Goal: Communication & Community: Share content

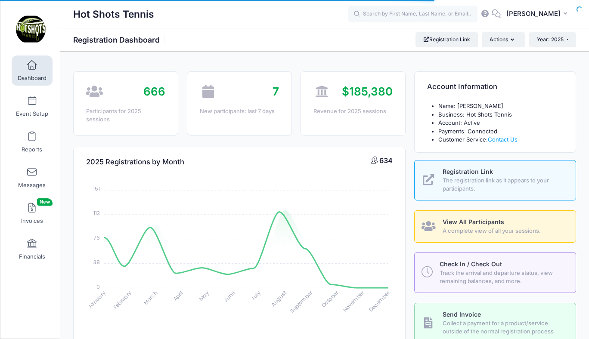
select select
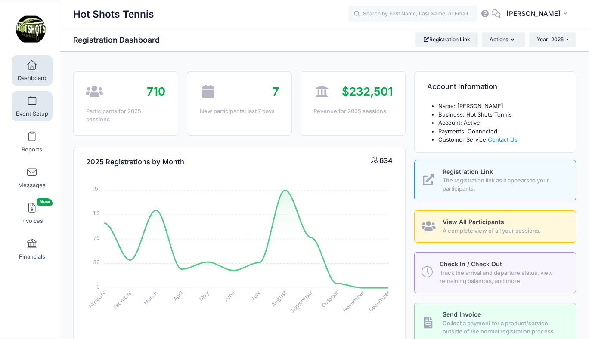
click at [30, 109] on link "Event Setup" at bounding box center [32, 106] width 41 height 30
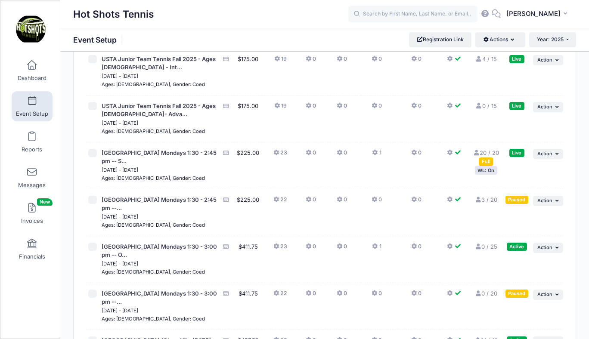
scroll to position [2441, 0]
click at [32, 174] on span at bounding box center [32, 172] width 0 height 9
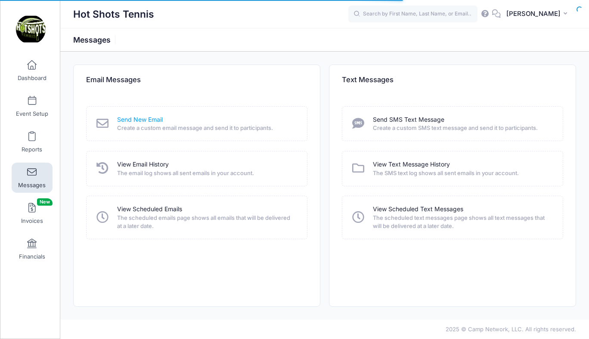
click at [147, 119] on link "Send New Email" at bounding box center [140, 119] width 46 height 9
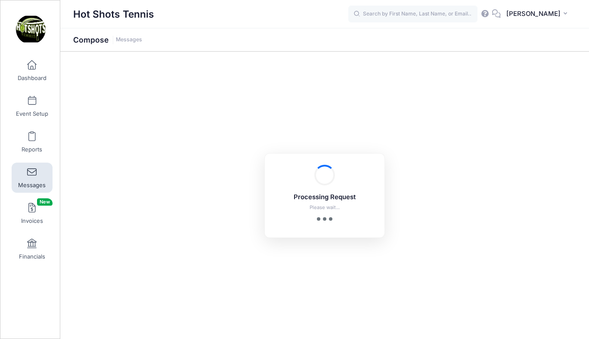
select select "2025"
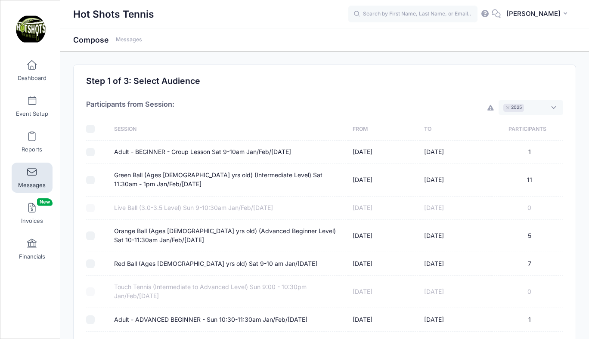
scroll to position [6, 0]
click at [531, 105] on span "× 2025" at bounding box center [531, 107] width 65 height 15
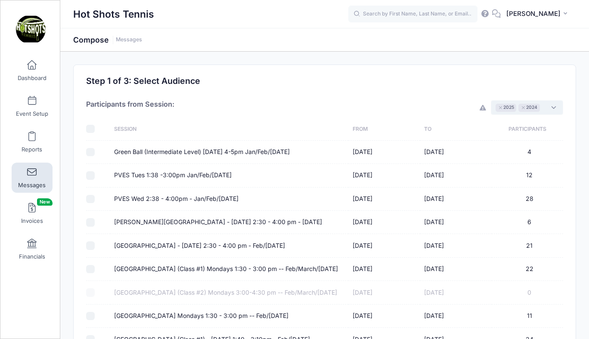
click at [92, 129] on input "checkbox" at bounding box center [90, 129] width 9 height 9
checkbox input "true"
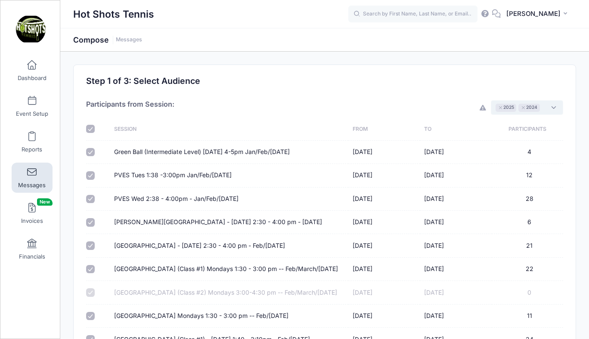
checkbox input "true"
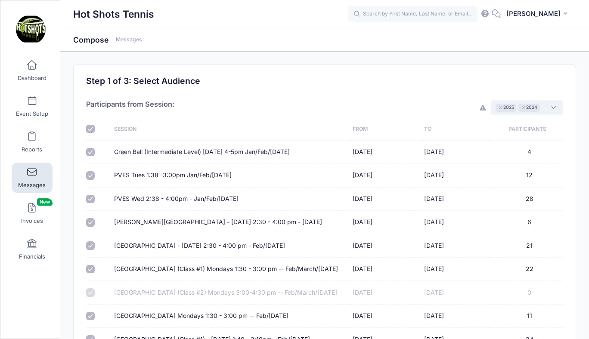
checkbox input "true"
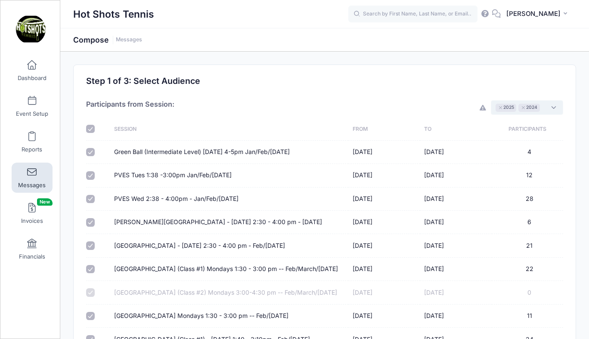
checkbox input "true"
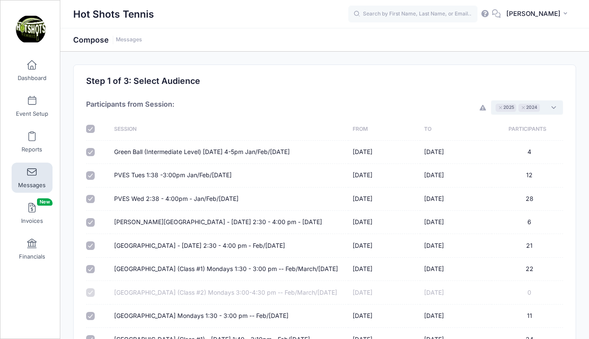
checkbox input "true"
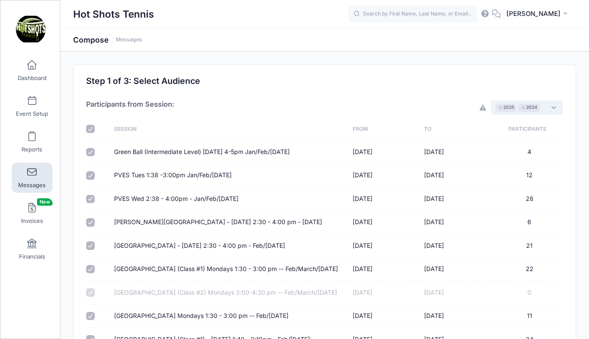
checkbox input "true"
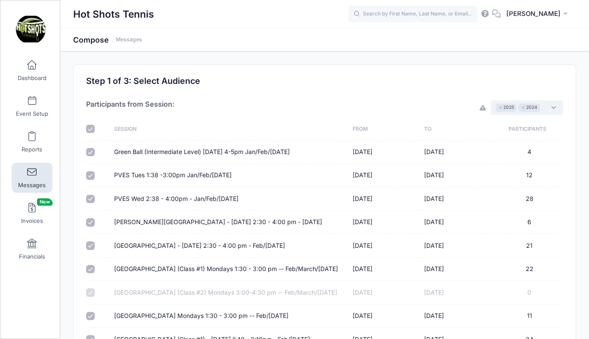
checkbox input "true"
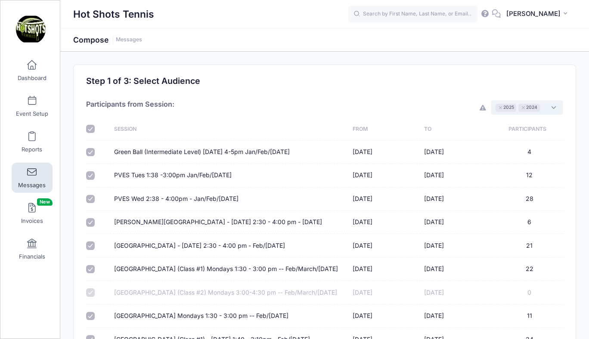
checkbox input "true"
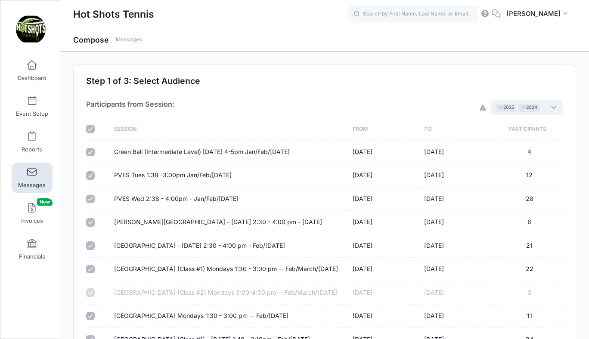
checkbox input "true"
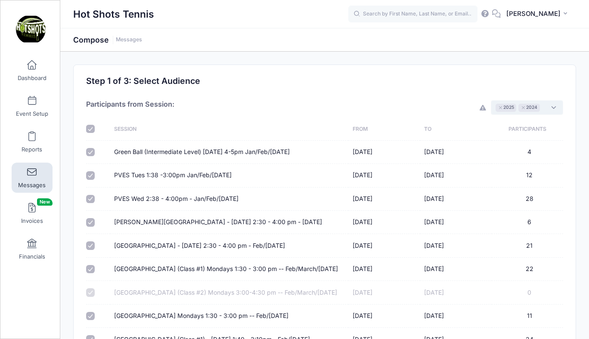
checkbox input "true"
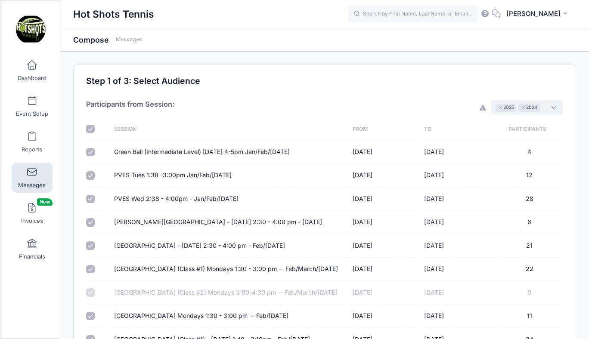
checkbox input "true"
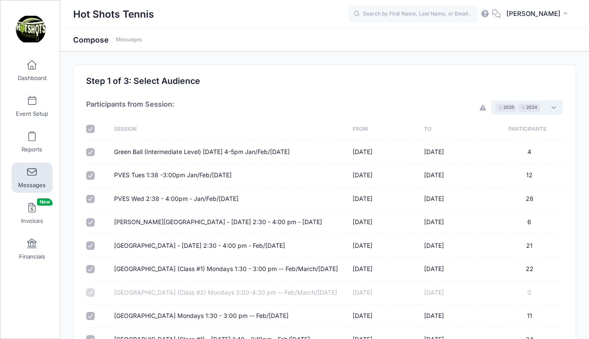
checkbox input "true"
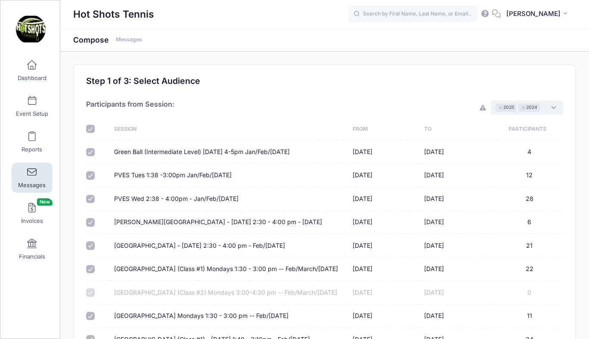
checkbox input "true"
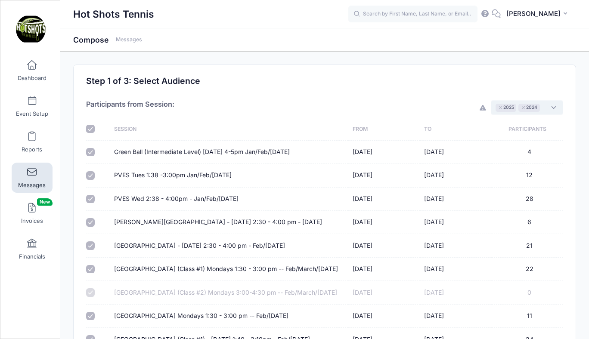
checkbox input "true"
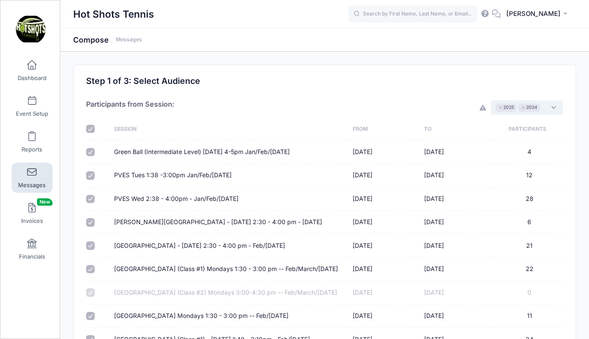
checkbox input "true"
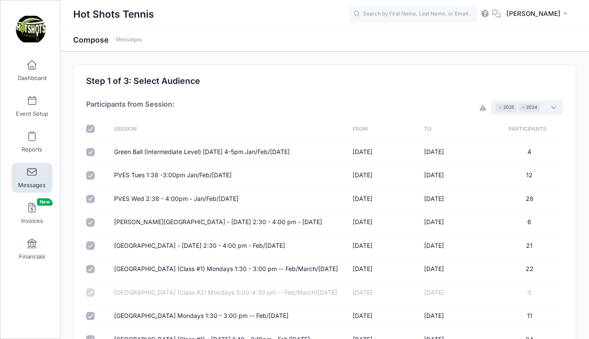
checkbox input "true"
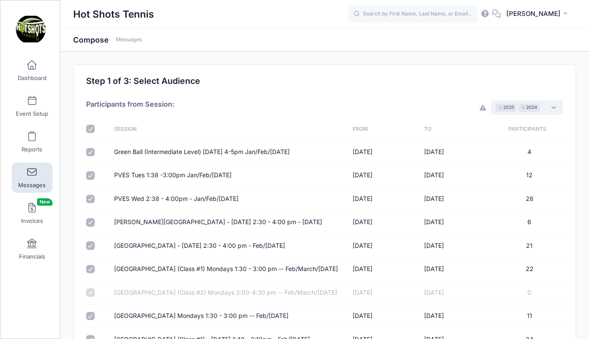
checkbox input "true"
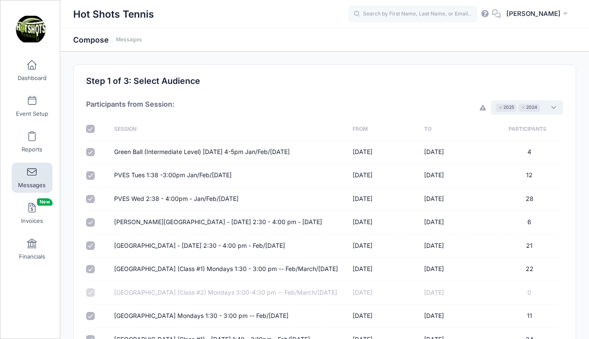
checkbox input "true"
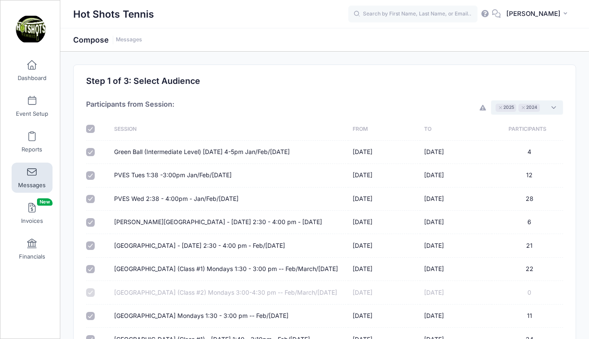
checkbox input "true"
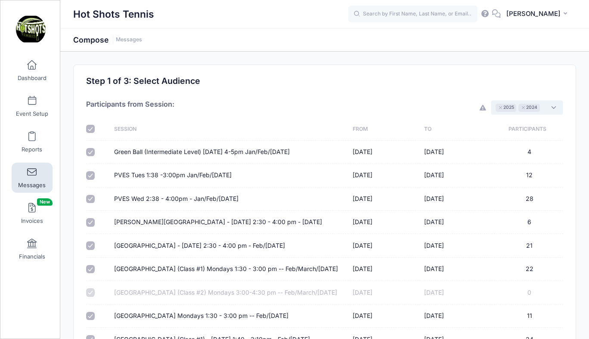
checkbox input "true"
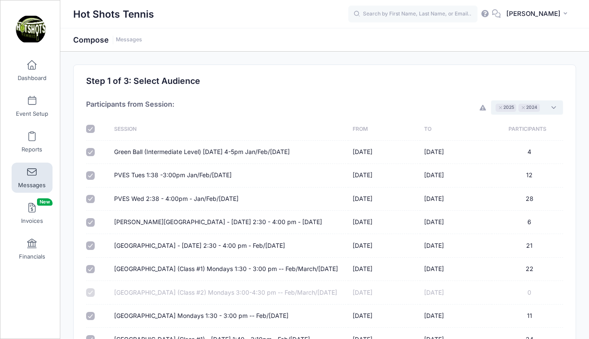
checkbox input "true"
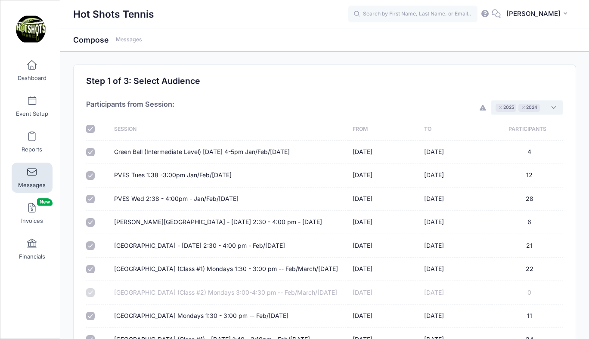
checkbox input "true"
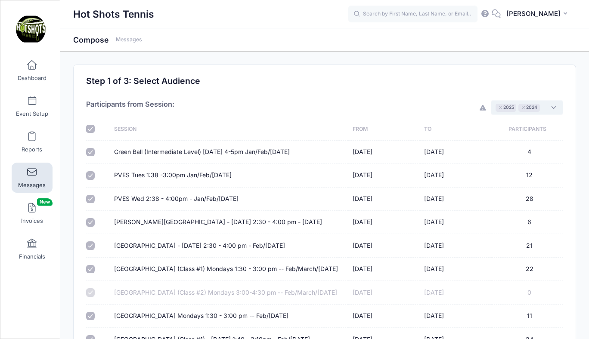
checkbox input "true"
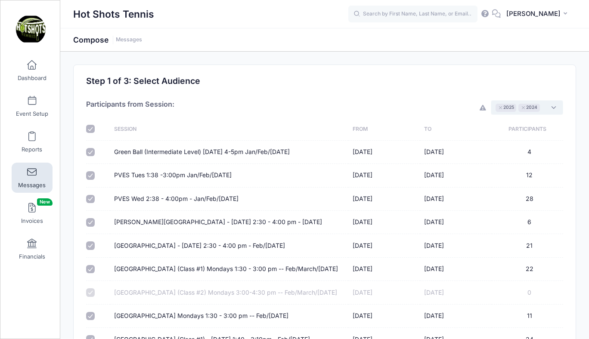
checkbox input "true"
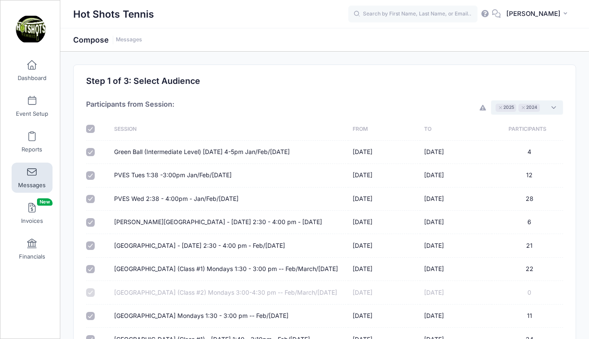
checkbox input "true"
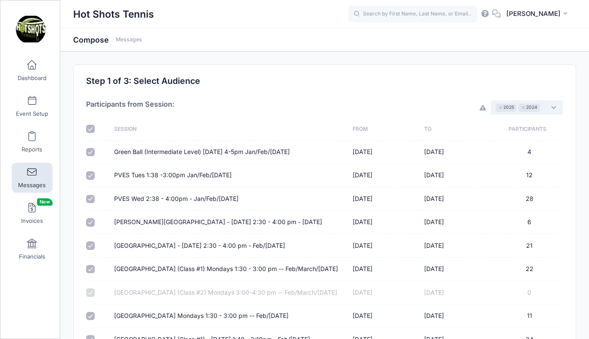
checkbox input "true"
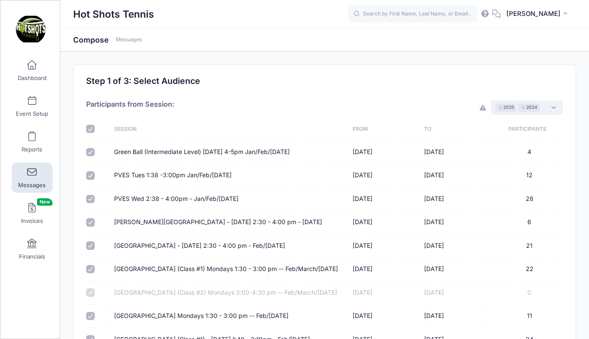
checkbox input "true"
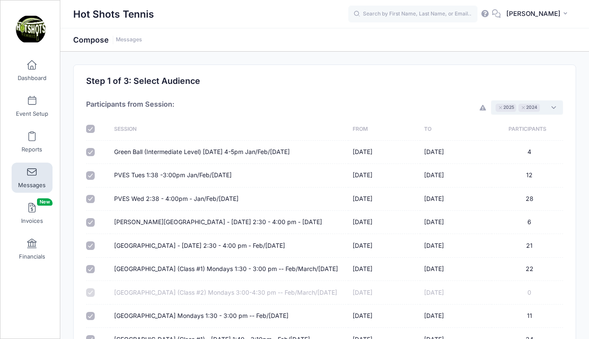
checkbox input "true"
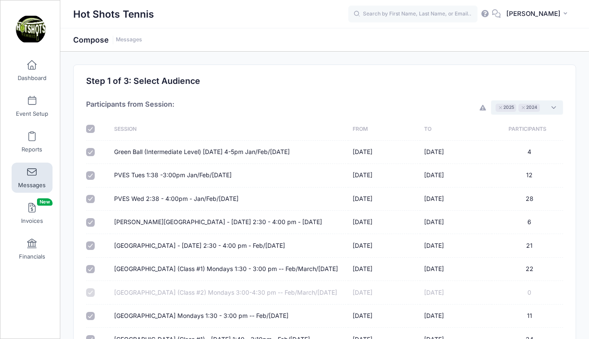
checkbox input "true"
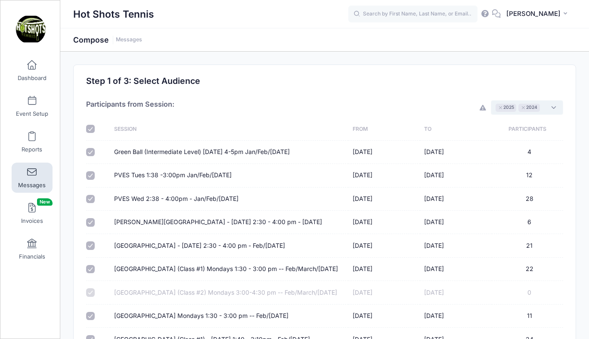
checkbox input "true"
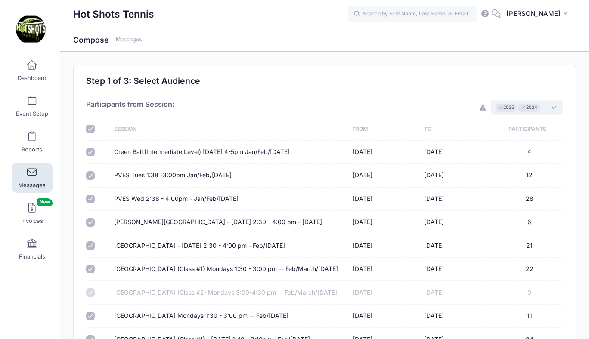
checkbox input "true"
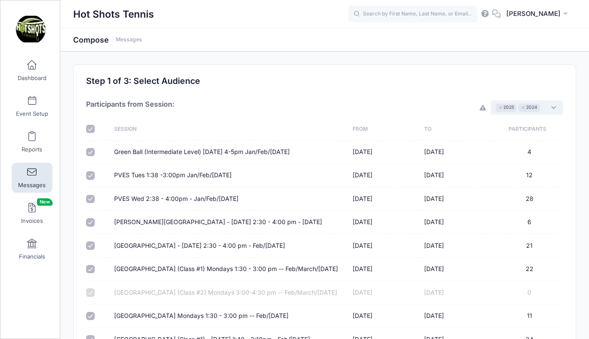
checkbox input "true"
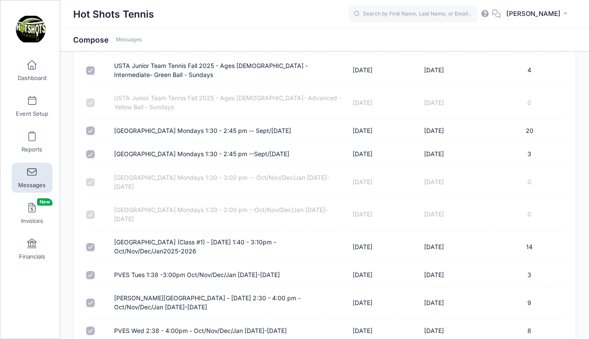
scroll to position [3998, 0]
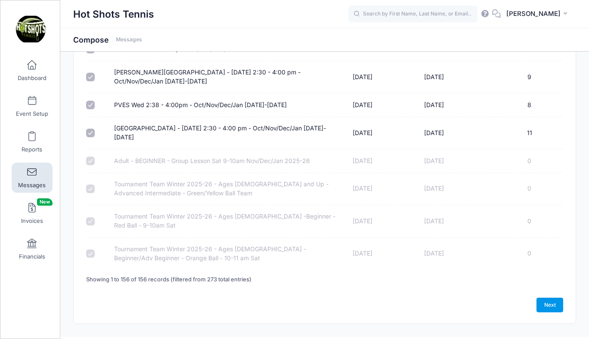
click at [547, 298] on link "Next" at bounding box center [550, 305] width 27 height 15
select select "50"
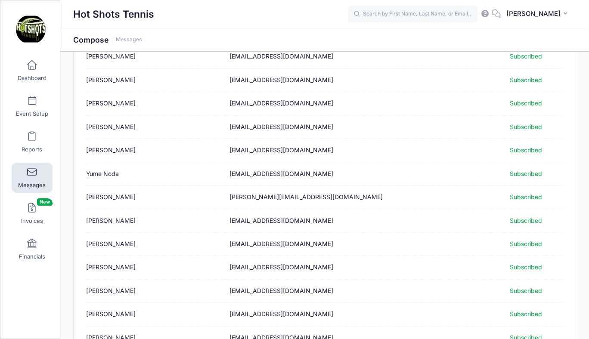
scroll to position [1056, 0]
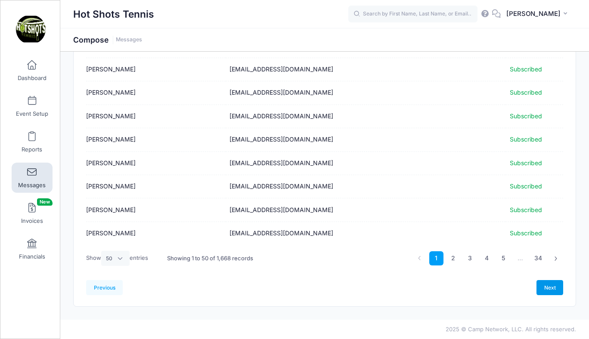
click at [546, 287] on link "Next" at bounding box center [550, 287] width 27 height 15
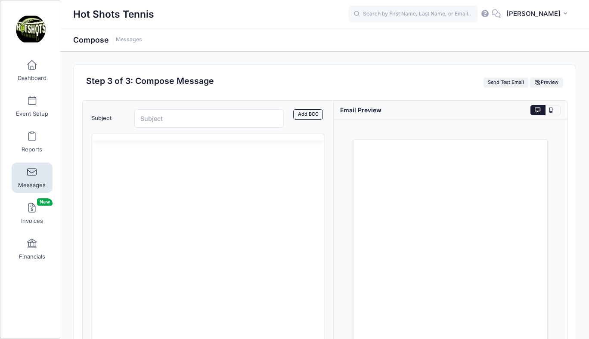
scroll to position [0, 0]
click at [171, 195] on html at bounding box center [208, 183] width 232 height 23
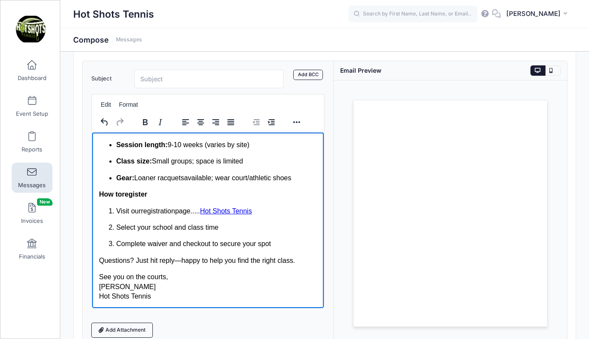
scroll to position [42, 0]
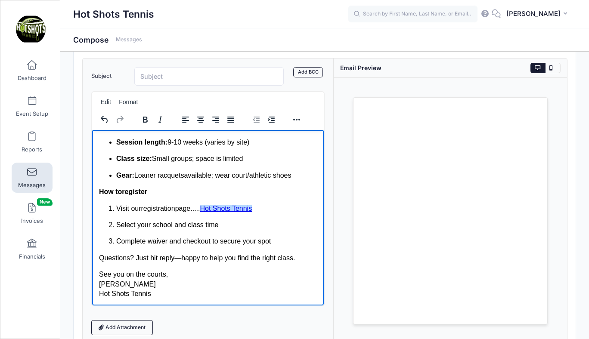
click at [232, 205] on link "Hot Shots Tennis" at bounding box center [226, 208] width 52 height 7
drag, startPoint x: 264, startPoint y: 207, endPoint x: 207, endPoint y: 204, distance: 57.3
click at [207, 204] on p "Visit our registration page..... Hot Shots Tennis" at bounding box center [216, 208] width 201 height 9
drag, startPoint x: 207, startPoint y: 208, endPoint x: 265, endPoint y: 211, distance: 58.2
click at [265, 211] on p "Visit our registration page.....Hot Shots Tennis" at bounding box center [216, 208] width 201 height 9
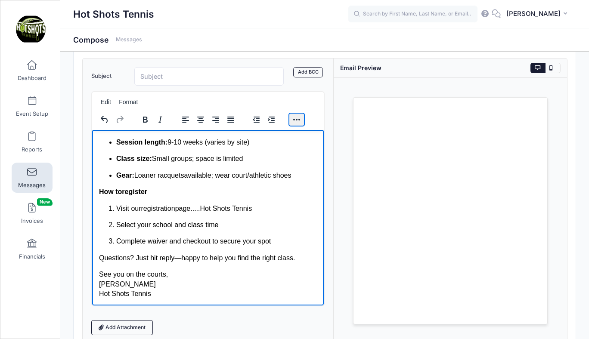
click at [294, 121] on button "Reveal or hide additional toolbar items" at bounding box center [296, 120] width 15 height 12
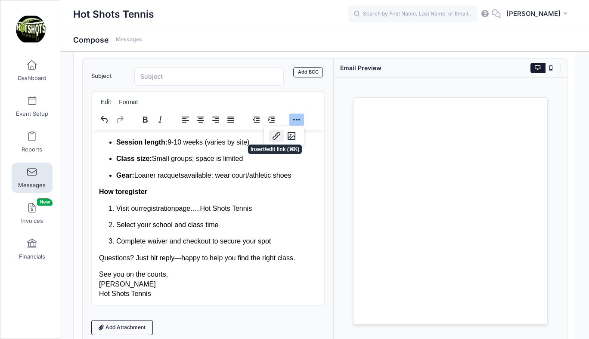
click at [277, 136] on button "Insert/edit link" at bounding box center [276, 136] width 15 height 12
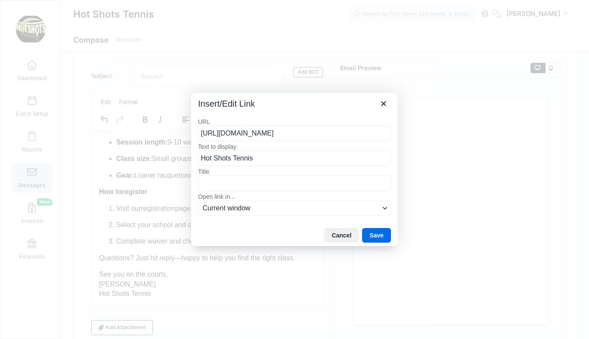
scroll to position [0, 40]
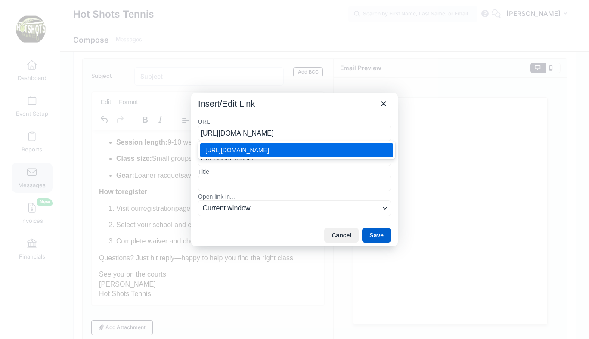
type input "https://portal.campnetwork.com/Register/Register.php?camp_id=397395"
click at [375, 233] on button "Save" at bounding box center [376, 235] width 29 height 15
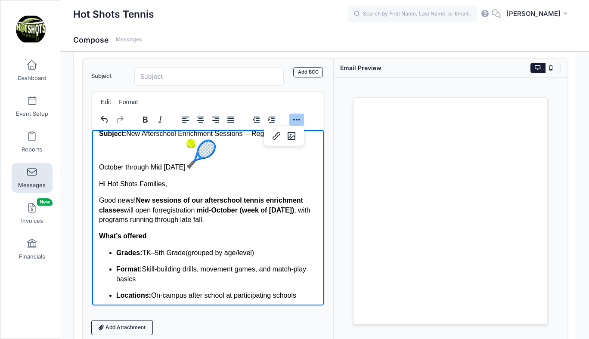
scroll to position [0, 0]
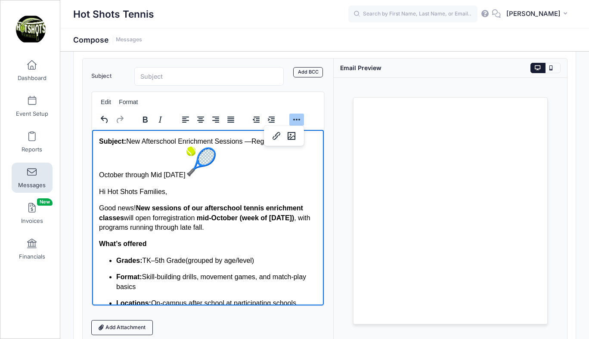
click at [164, 218] on p "Good news! New sessions of our afterschool tennis enrichment classes will open …" at bounding box center [208, 217] width 218 height 29
click at [194, 219] on span "registration" at bounding box center [177, 217] width 34 height 7
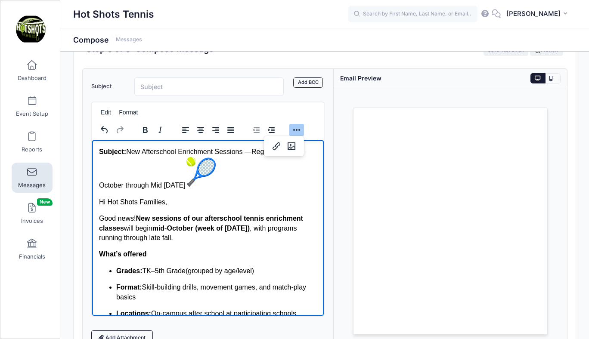
scroll to position [30, 0]
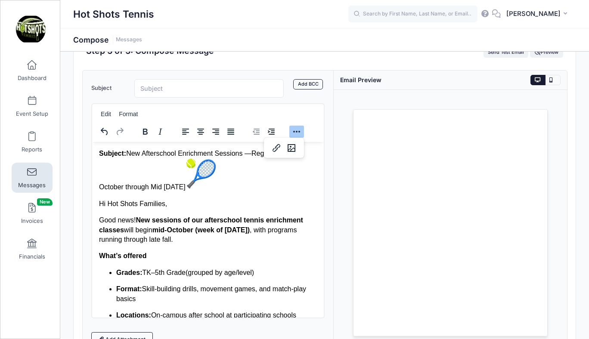
click at [285, 111] on div "Edit Format" at bounding box center [205, 114] width 227 height 17
click at [305, 109] on div "Edit Format" at bounding box center [205, 114] width 227 height 17
click at [331, 109] on div "Subject Add CC Add BCC CC ​ BCC ​ Edit Format Add Attachment" at bounding box center [208, 214] width 251 height 286
click at [297, 166] on p "Subject: New Afterschool Enrichment Sessions — Registration Mid-October through…" at bounding box center [208, 171] width 218 height 44
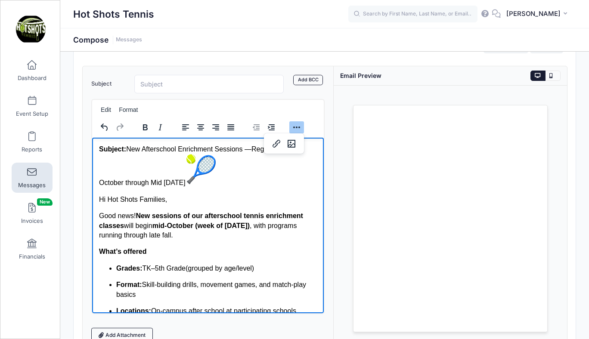
scroll to position [33, 0]
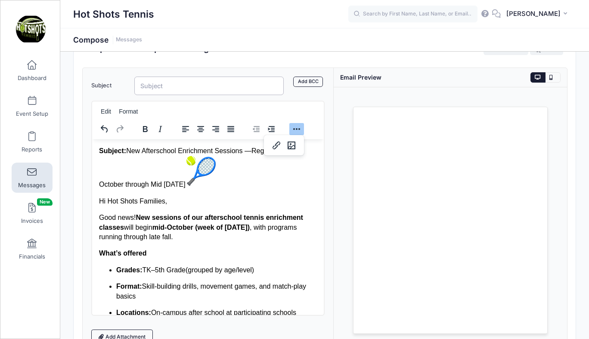
click at [177, 87] on input "Subject" at bounding box center [208, 86] width 149 height 19
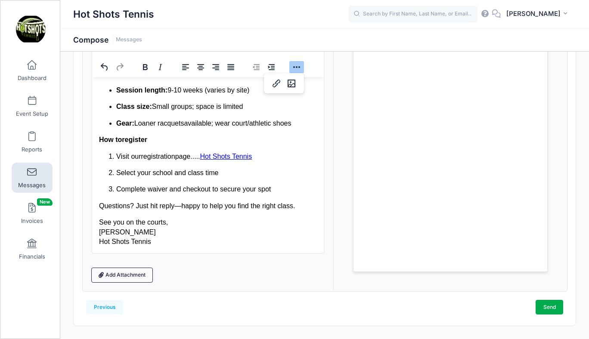
scroll to position [106, 0]
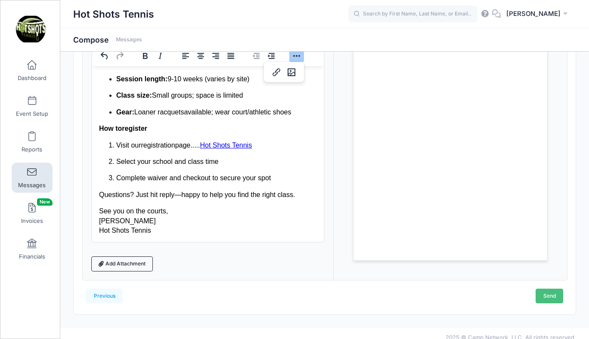
type input "New Afterschool Enrichment Sessions Available - October through January 2026"
click at [547, 295] on link "Send" at bounding box center [550, 296] width 28 height 15
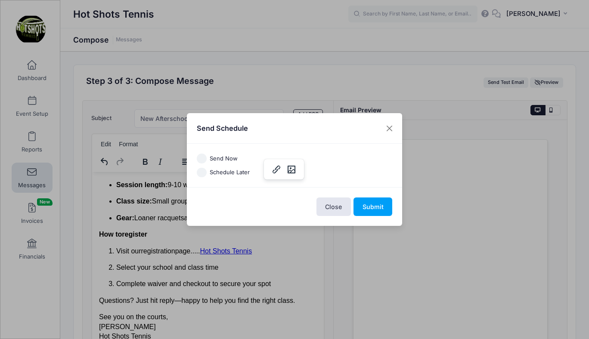
click at [203, 158] on input "Send Now" at bounding box center [202, 159] width 10 height 10
radio input "true"
click at [367, 206] on button "Submit" at bounding box center [373, 207] width 39 height 19
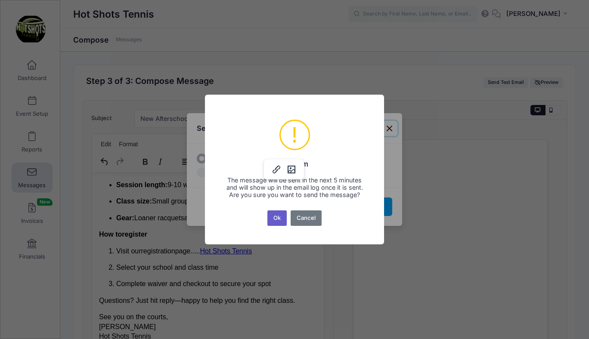
click at [280, 222] on button "Ok" at bounding box center [277, 219] width 20 height 16
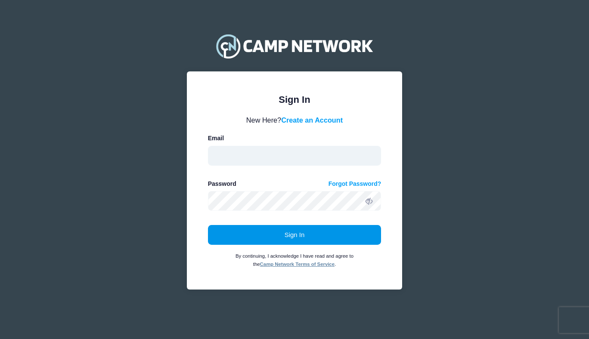
type input "[EMAIL_ADDRESS][DOMAIN_NAME]"
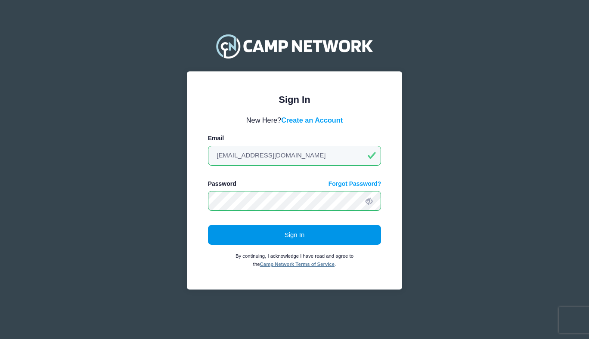
click at [289, 233] on button "Sign In" at bounding box center [295, 235] width 174 height 20
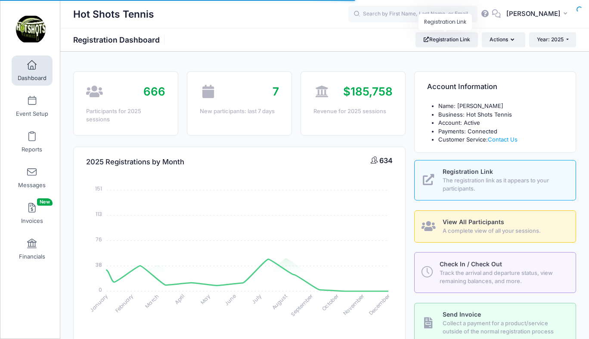
select select
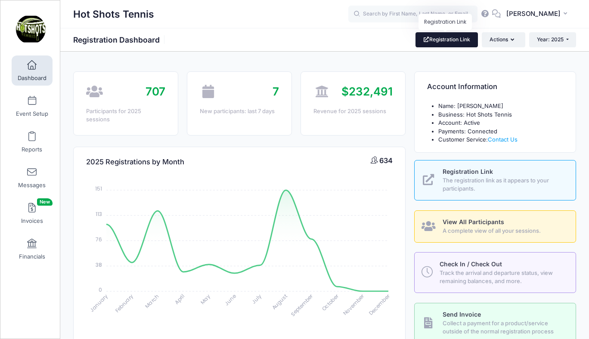
click at [447, 40] on link "Registration Link" at bounding box center [447, 39] width 62 height 15
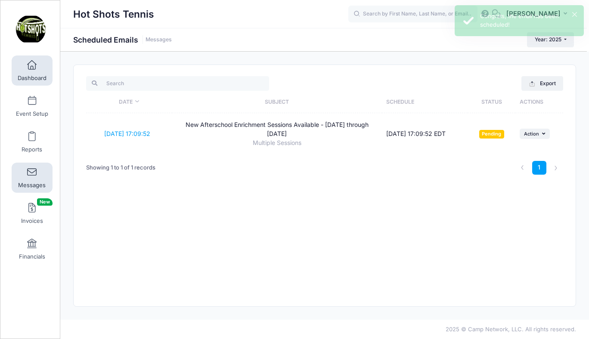
click at [32, 68] on span at bounding box center [32, 65] width 0 height 9
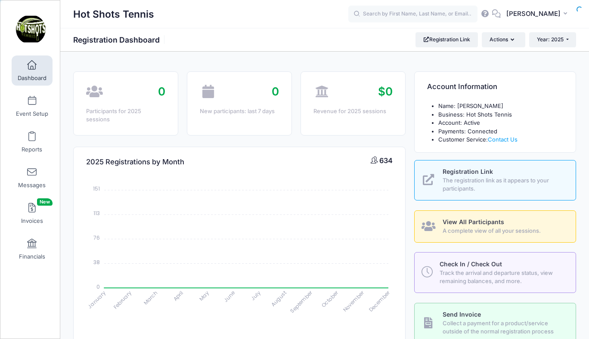
select select
